Goal: Information Seeking & Learning: Learn about a topic

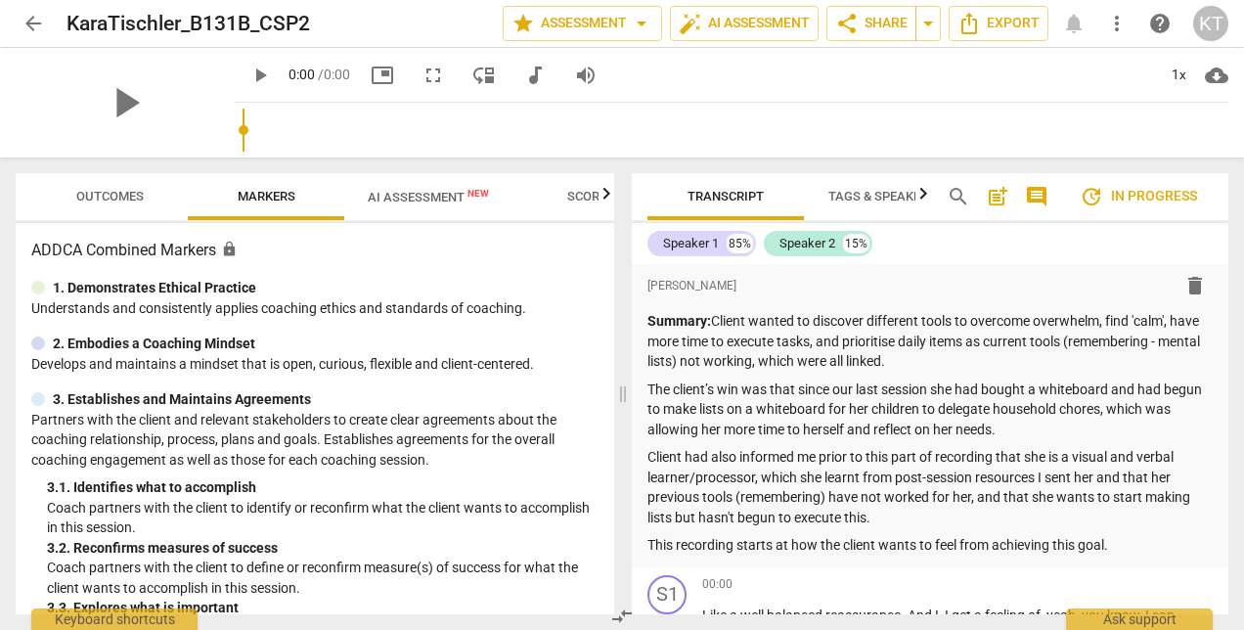
click at [19, 29] on span "arrow_back" at bounding box center [33, 23] width 35 height 23
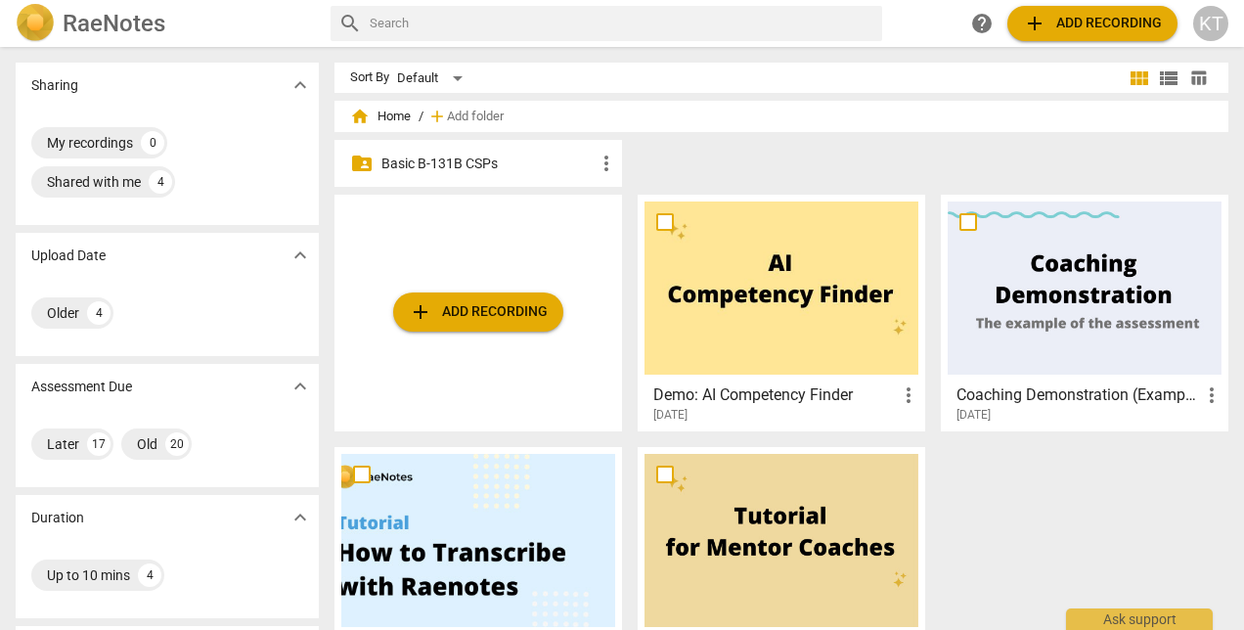
click at [455, 165] on p "Basic B-131B CSPs" at bounding box center [487, 164] width 213 height 21
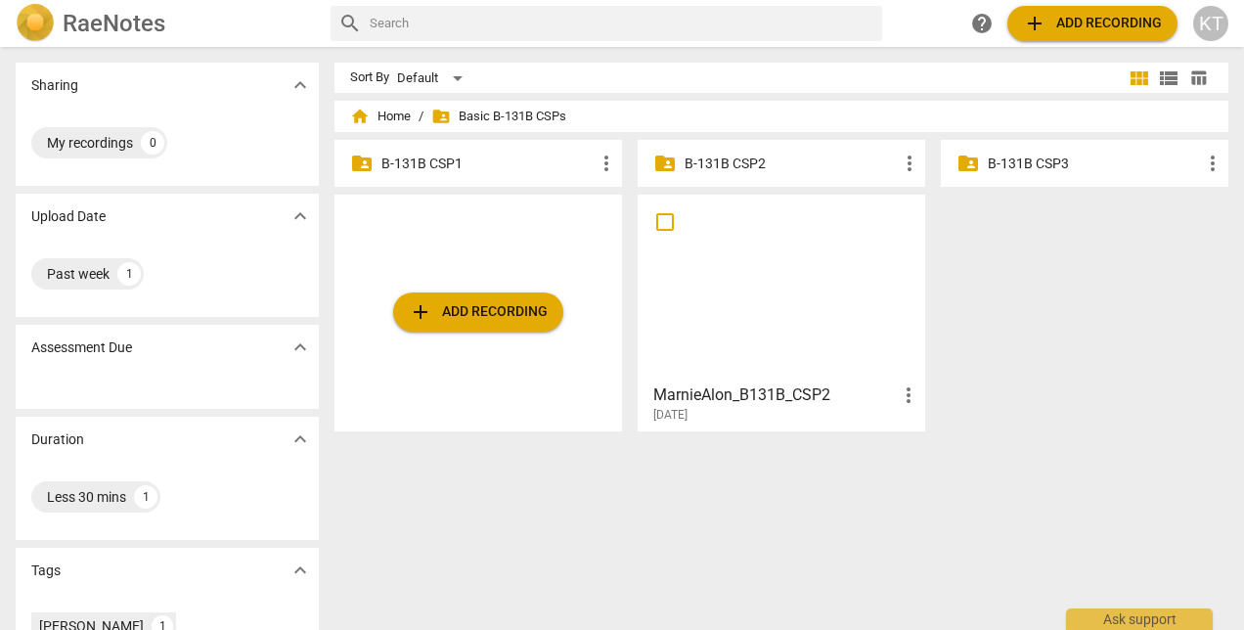
click at [768, 159] on p "B-131B CSP2" at bounding box center [791, 164] width 213 height 21
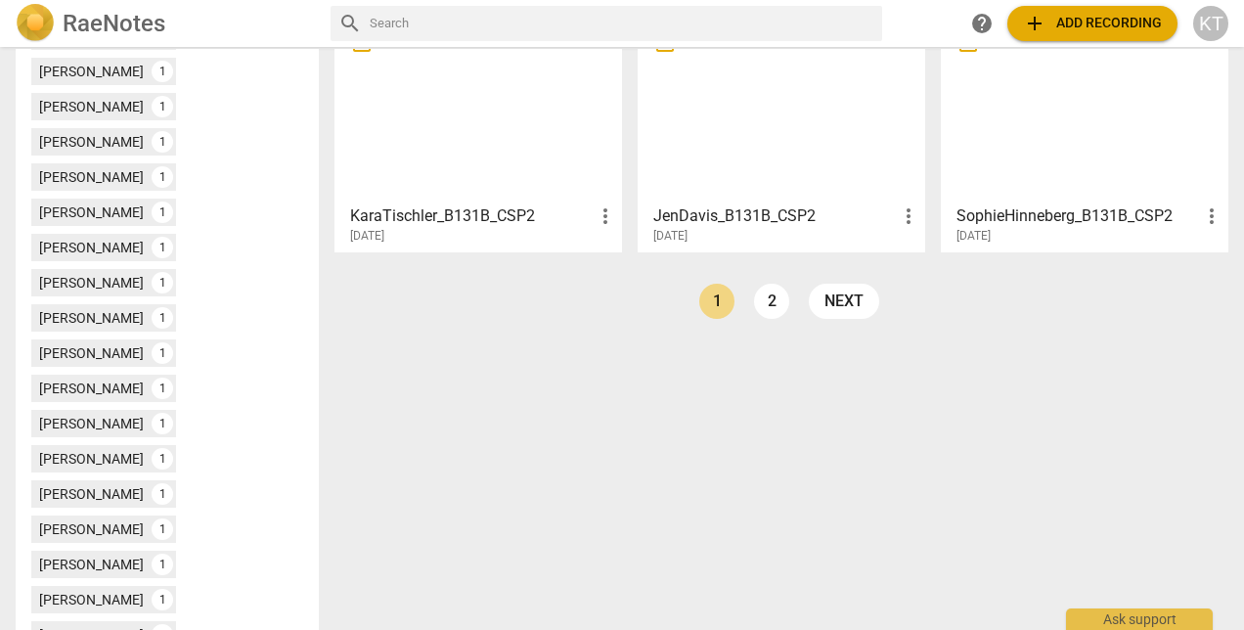
scroll to position [631, 0]
click at [829, 299] on link "next" at bounding box center [844, 299] width 70 height 35
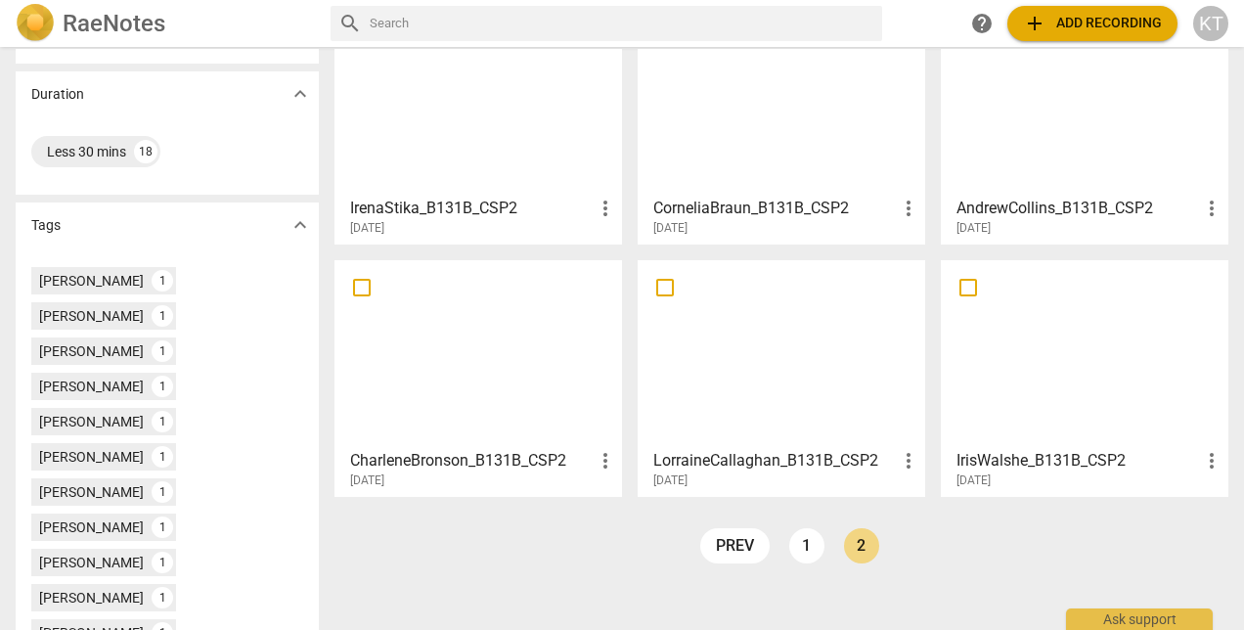
scroll to position [391, 0]
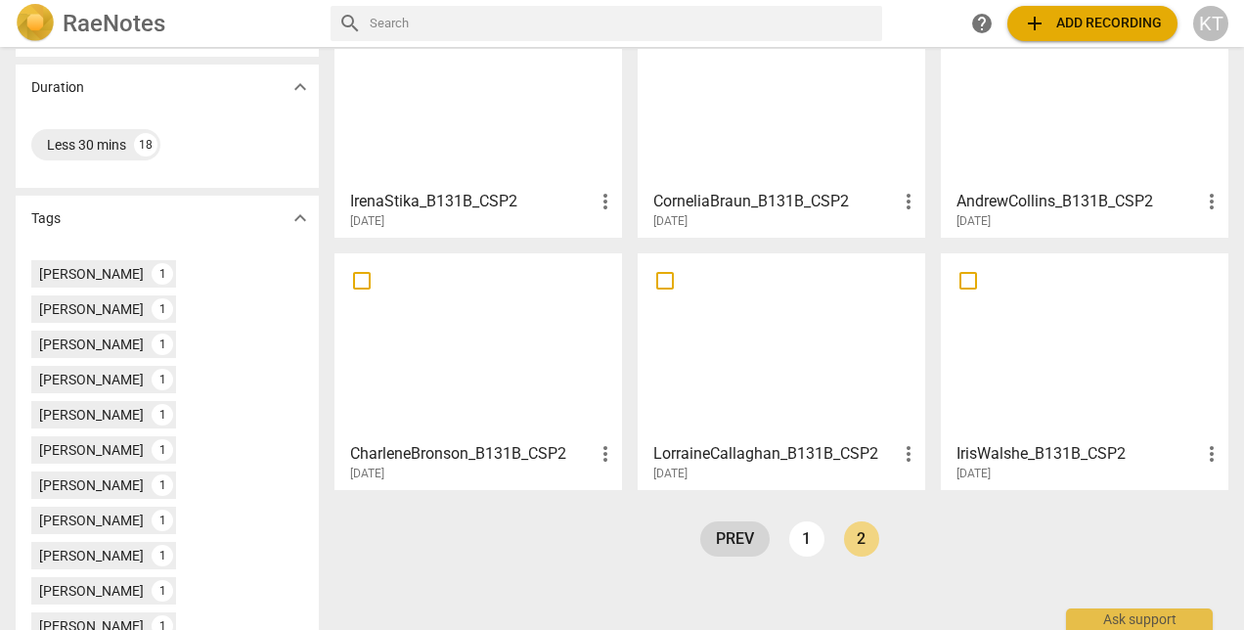
click at [730, 535] on link "prev" at bounding box center [734, 538] width 69 height 35
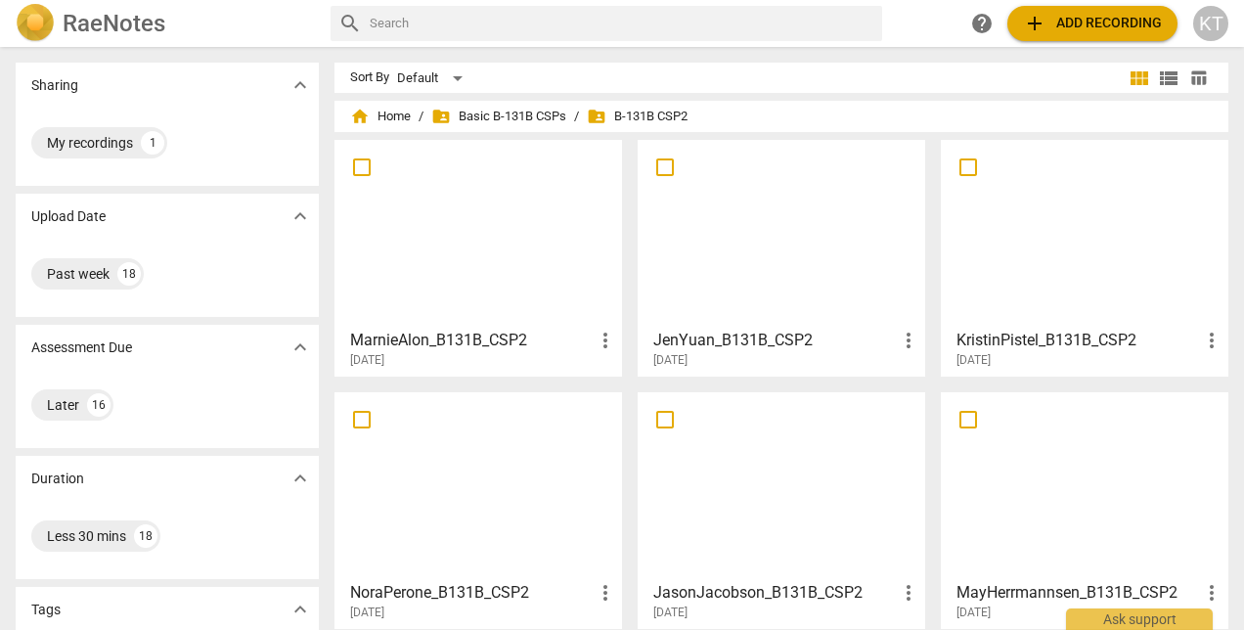
click at [477, 346] on h3 "MarnieAlon_B131B_CSP2" at bounding box center [471, 340] width 243 height 23
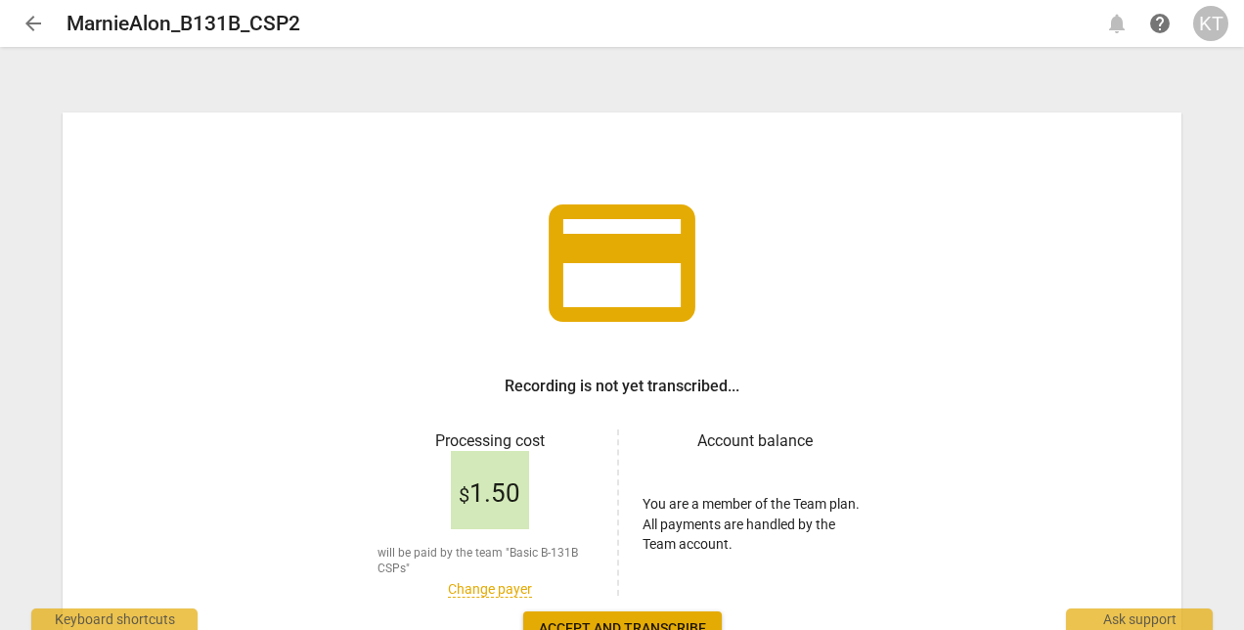
click at [33, 23] on span "arrow_back" at bounding box center [33, 23] width 23 height 23
